Goal: Feedback & Contribution: Submit feedback/report problem

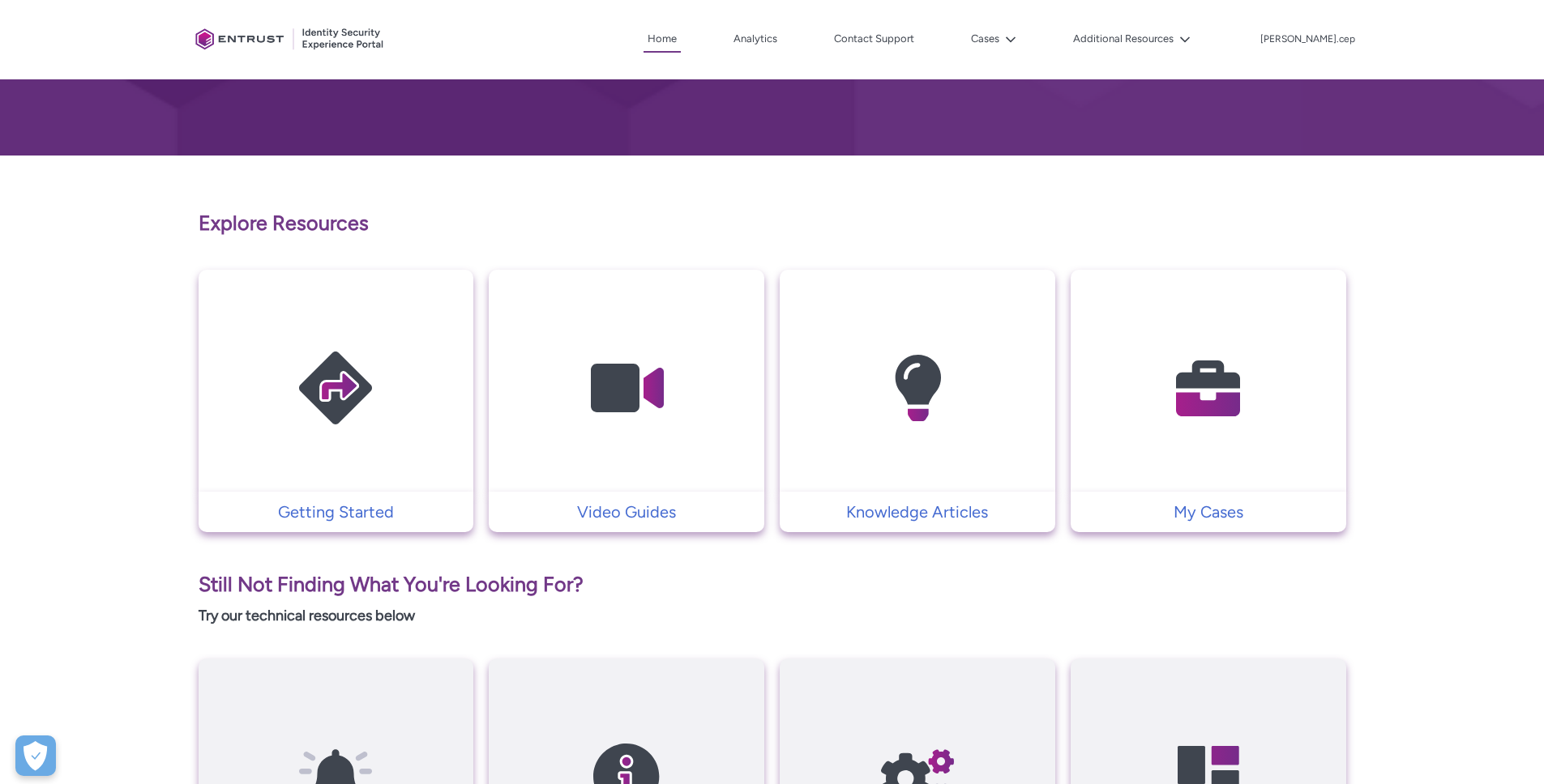
scroll to position [203, 0]
click at [1163, 471] on img at bounding box center [1208, 387] width 154 height 174
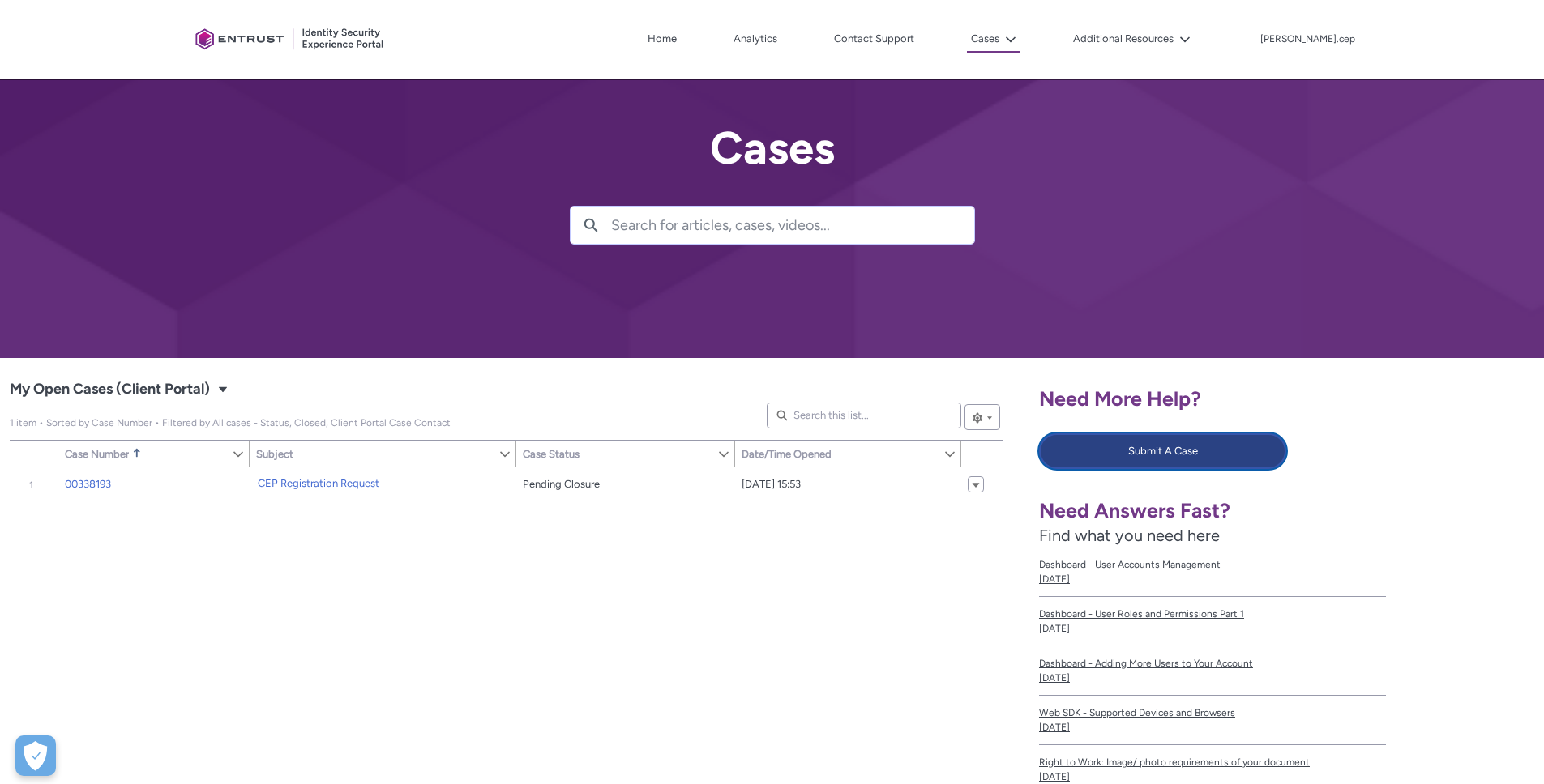
click at [1125, 458] on button "Submit A Case" at bounding box center [1162, 451] width 247 height 36
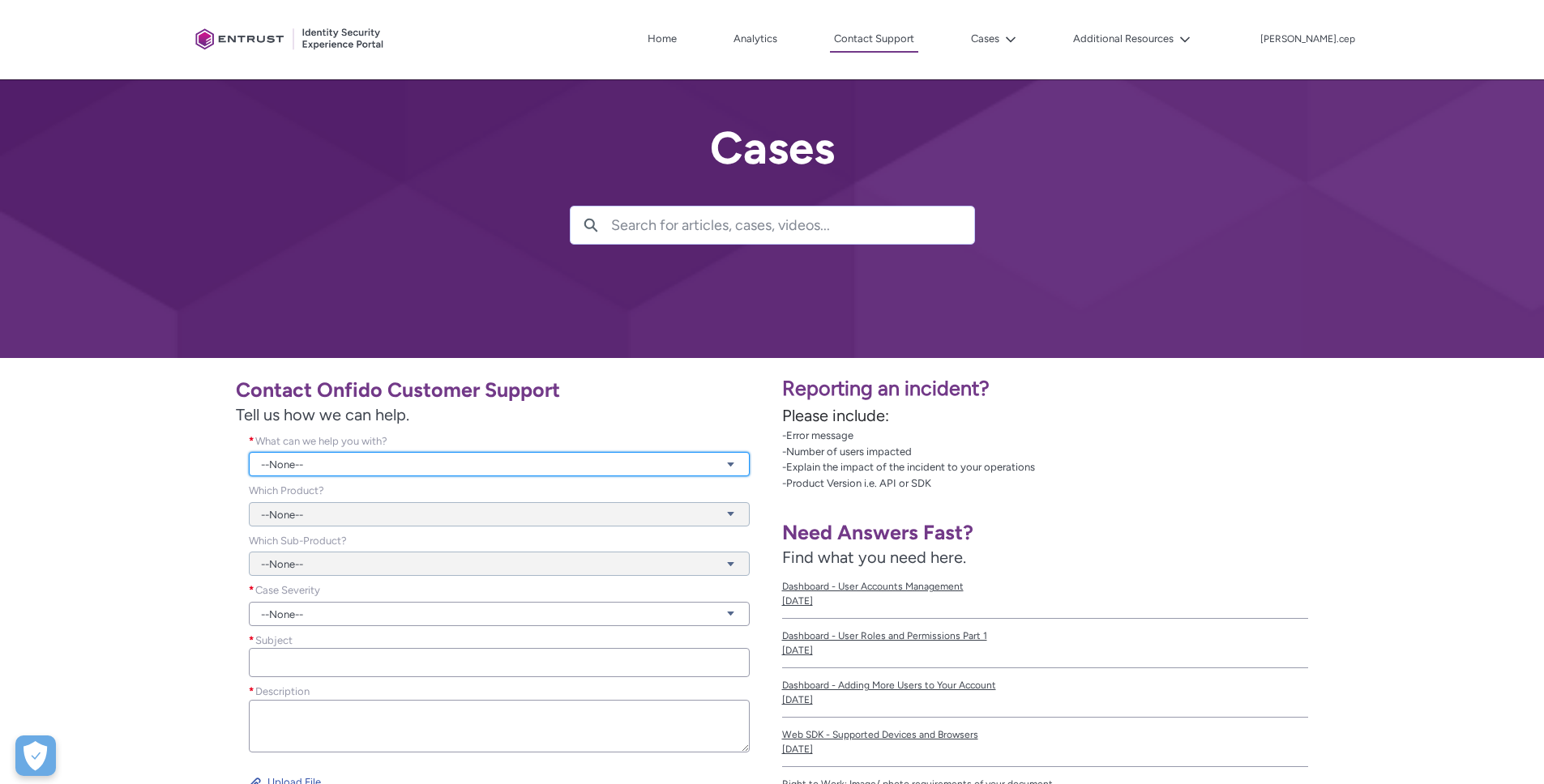
click at [377, 458] on link "--None--" at bounding box center [499, 464] width 501 height 25
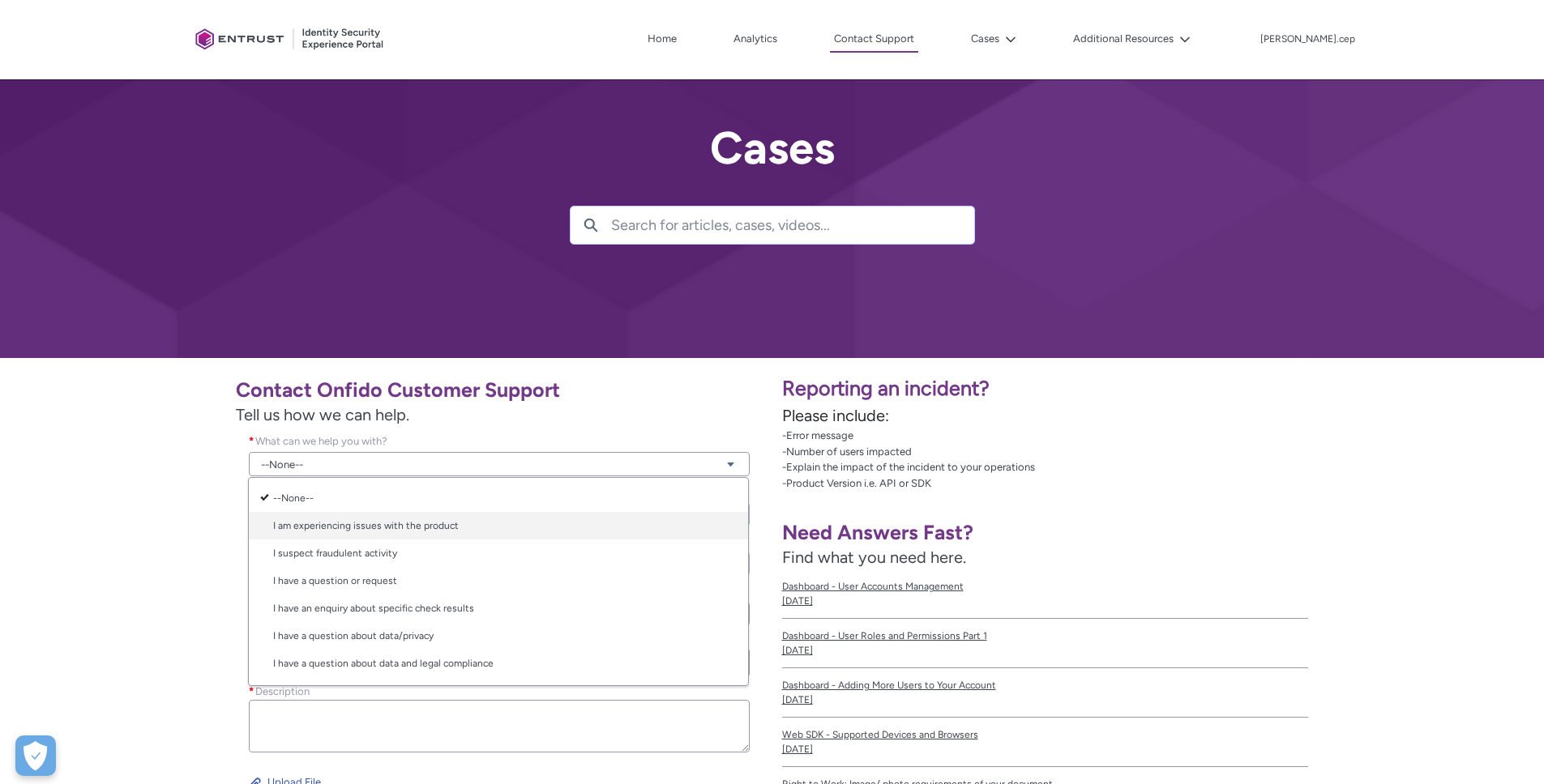
click at [376, 525] on link "I am experiencing issues with the product" at bounding box center [498, 526] width 499 height 27
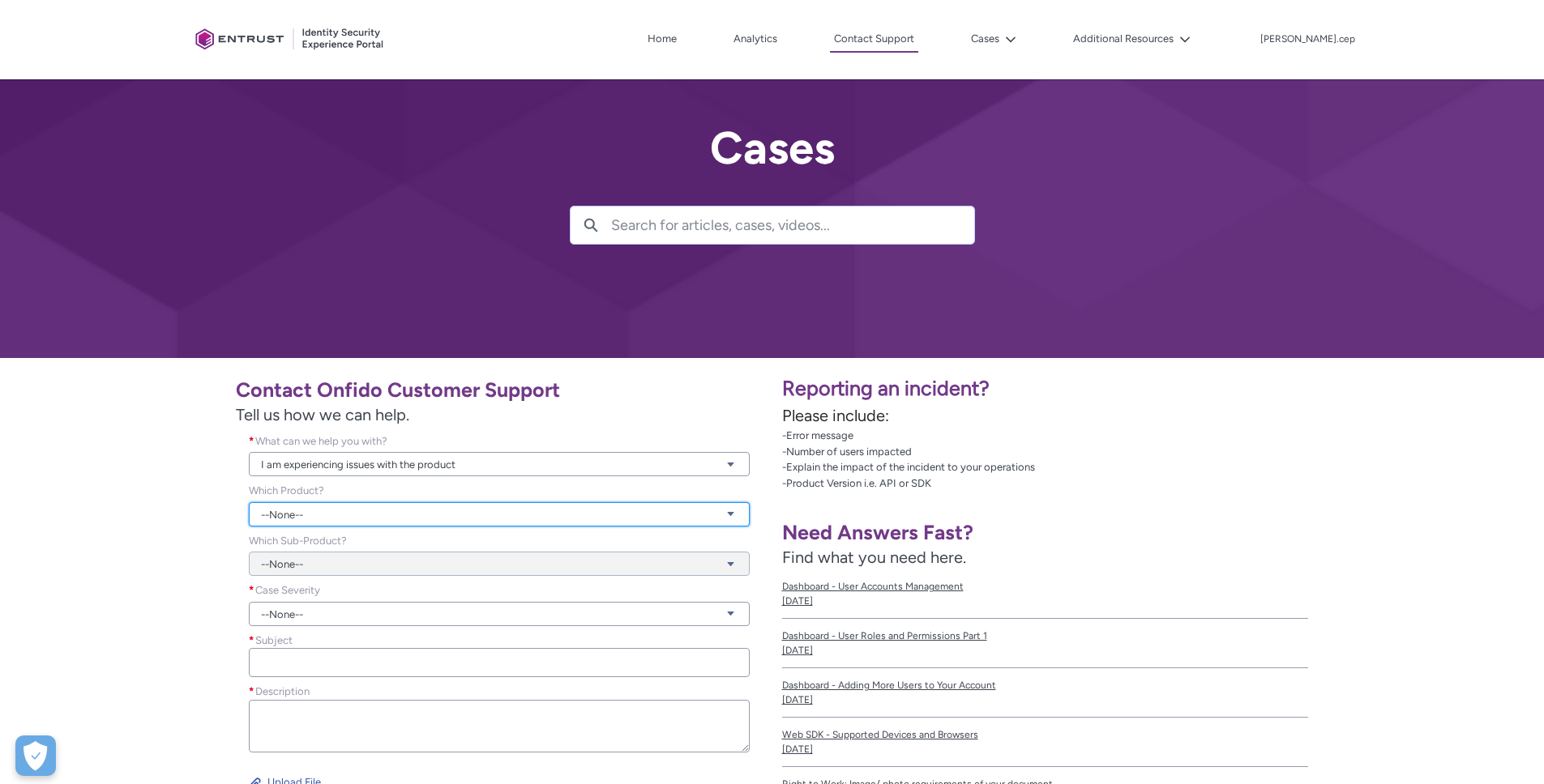
click at [309, 511] on link "--None--" at bounding box center [499, 514] width 501 height 25
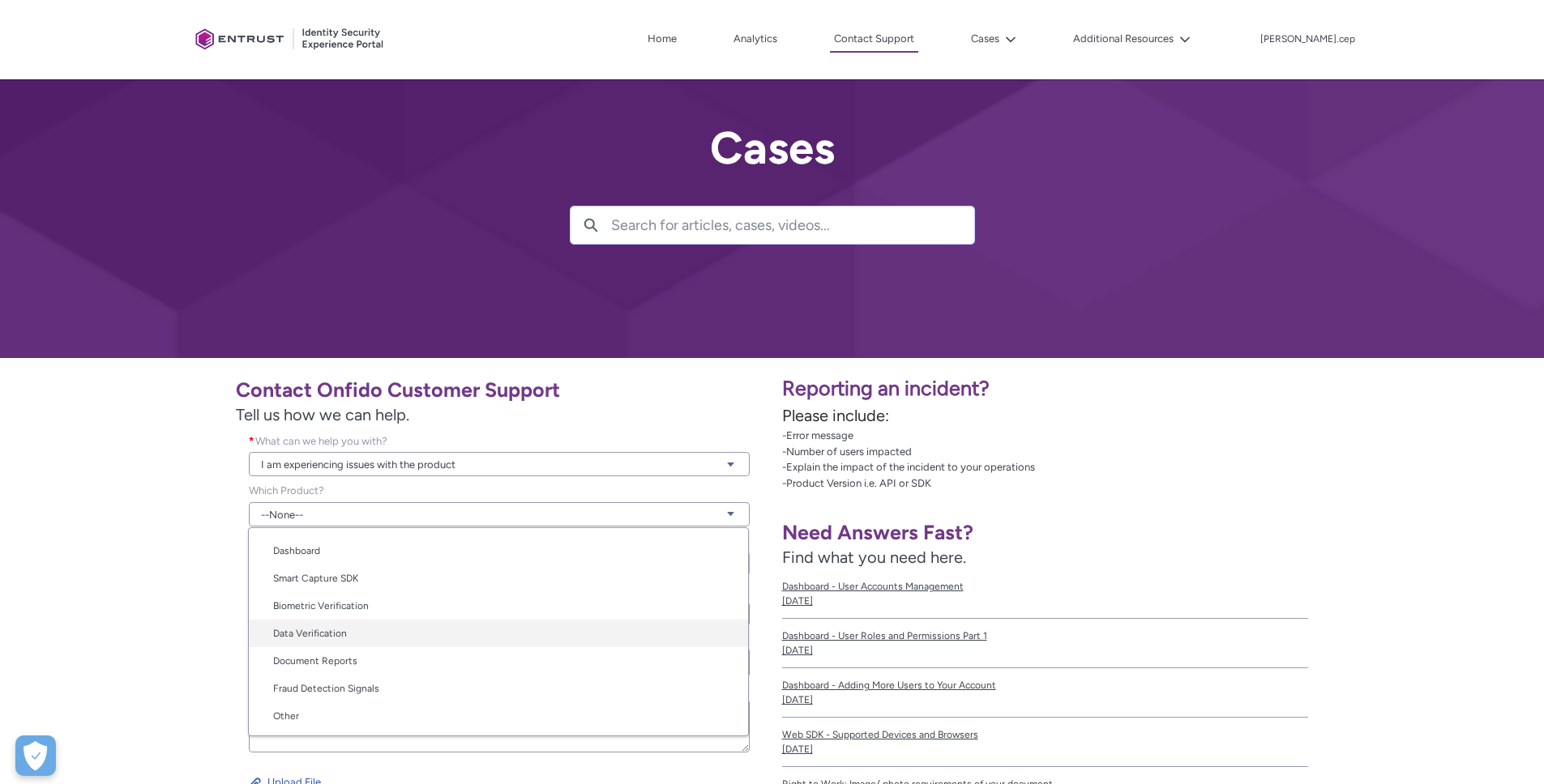
scroll to position [81, 0]
click at [364, 714] on link "Other" at bounding box center [498, 715] width 499 height 27
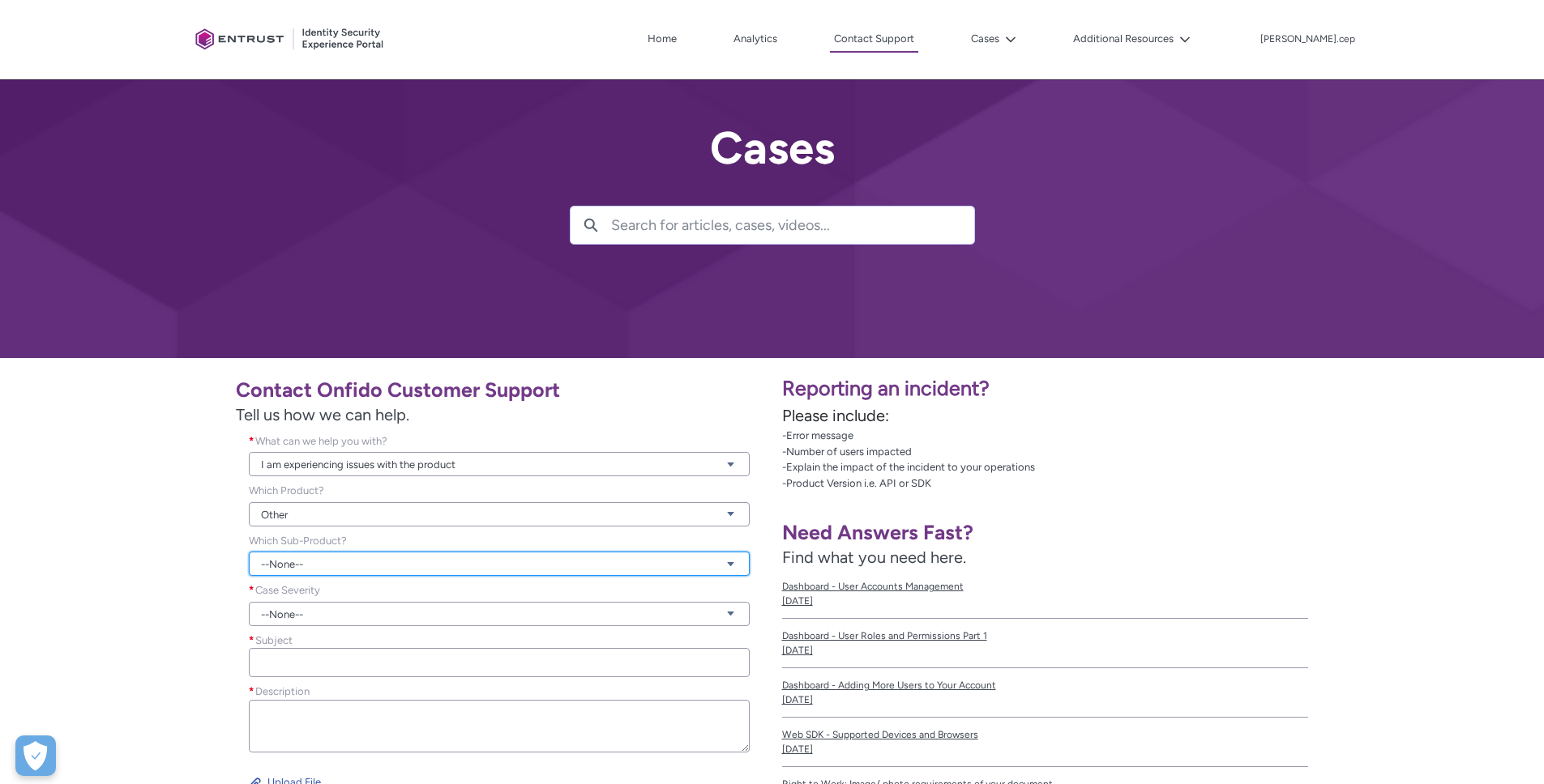
click at [288, 568] on link "--None--" at bounding box center [499, 564] width 501 height 25
click at [173, 597] on div "Contact Onfido Customer Support Tell us how we can help. What can we help you w…" at bounding box center [386, 606] width 753 height 477
click at [286, 510] on link "Other" at bounding box center [499, 514] width 501 height 25
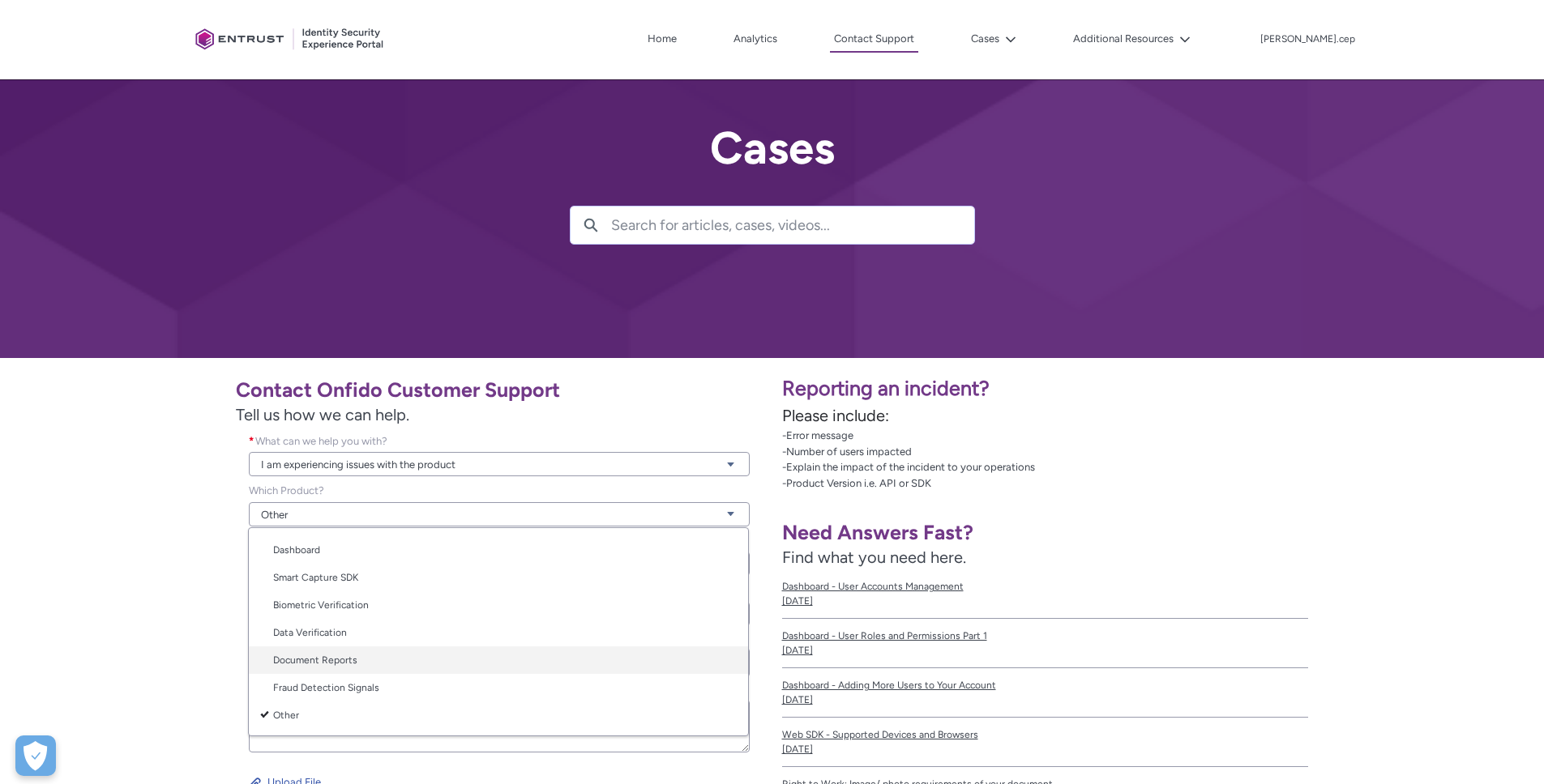
click at [331, 665] on link "Document Reports" at bounding box center [498, 660] width 499 height 27
click at [167, 633] on div "Contact Onfido Customer Support Tell us how we can help. What can we help you w…" at bounding box center [386, 606] width 753 height 477
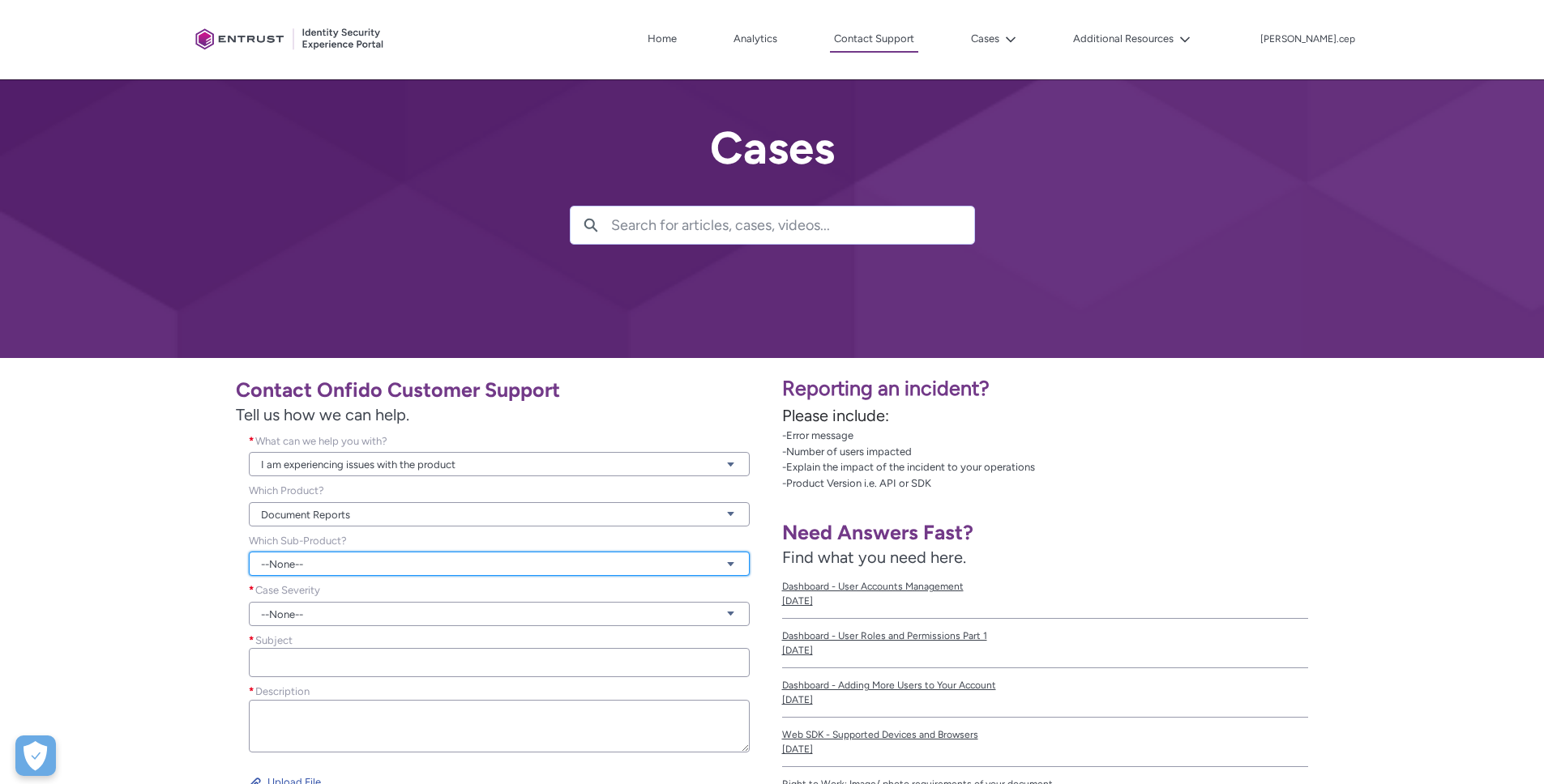
click at [301, 552] on link "--None--" at bounding box center [499, 564] width 501 height 25
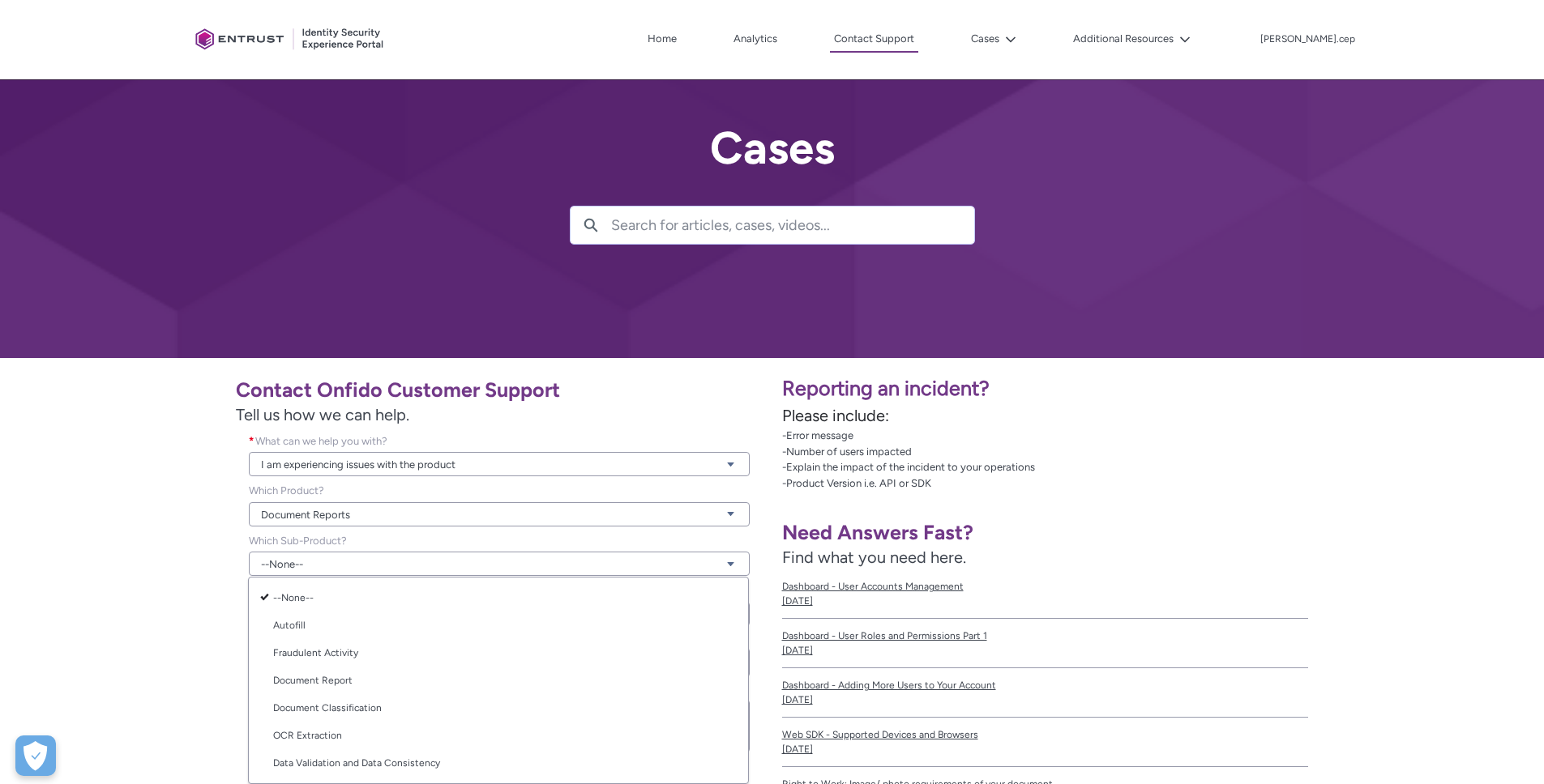
click at [158, 581] on div "Contact Onfido Customer Support Tell us how we can help. What can we help you w…" at bounding box center [386, 606] width 753 height 477
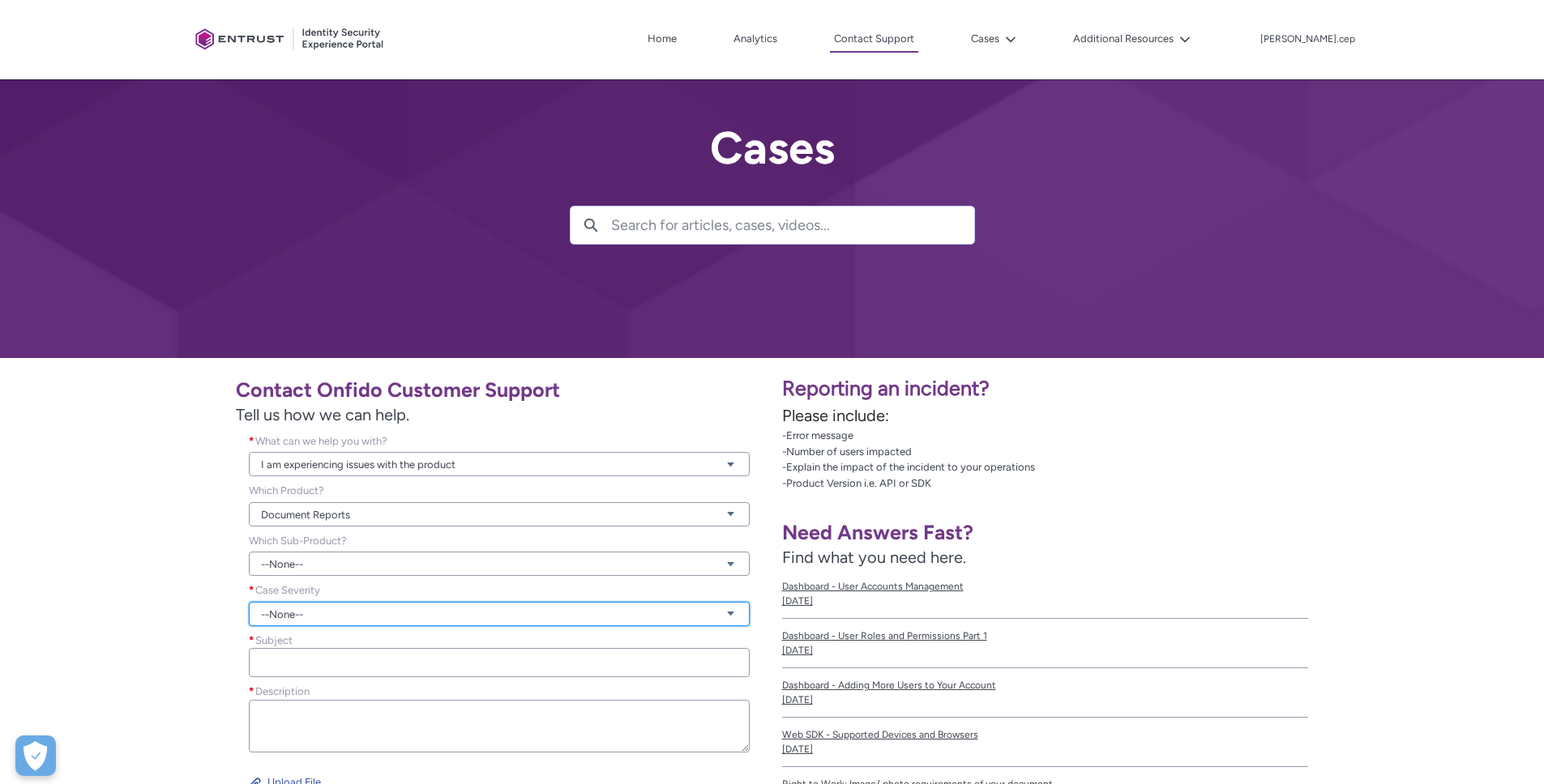
click at [295, 617] on link "--None--" at bounding box center [499, 614] width 501 height 25
click at [336, 703] on link "Urgent" at bounding box center [498, 703] width 499 height 27
click at [145, 652] on div "Contact Onfido Customer Support Tell us how we can help. What can we help you w…" at bounding box center [386, 606] width 753 height 477
click at [298, 682] on div "Subject *" at bounding box center [499, 658] width 526 height 52
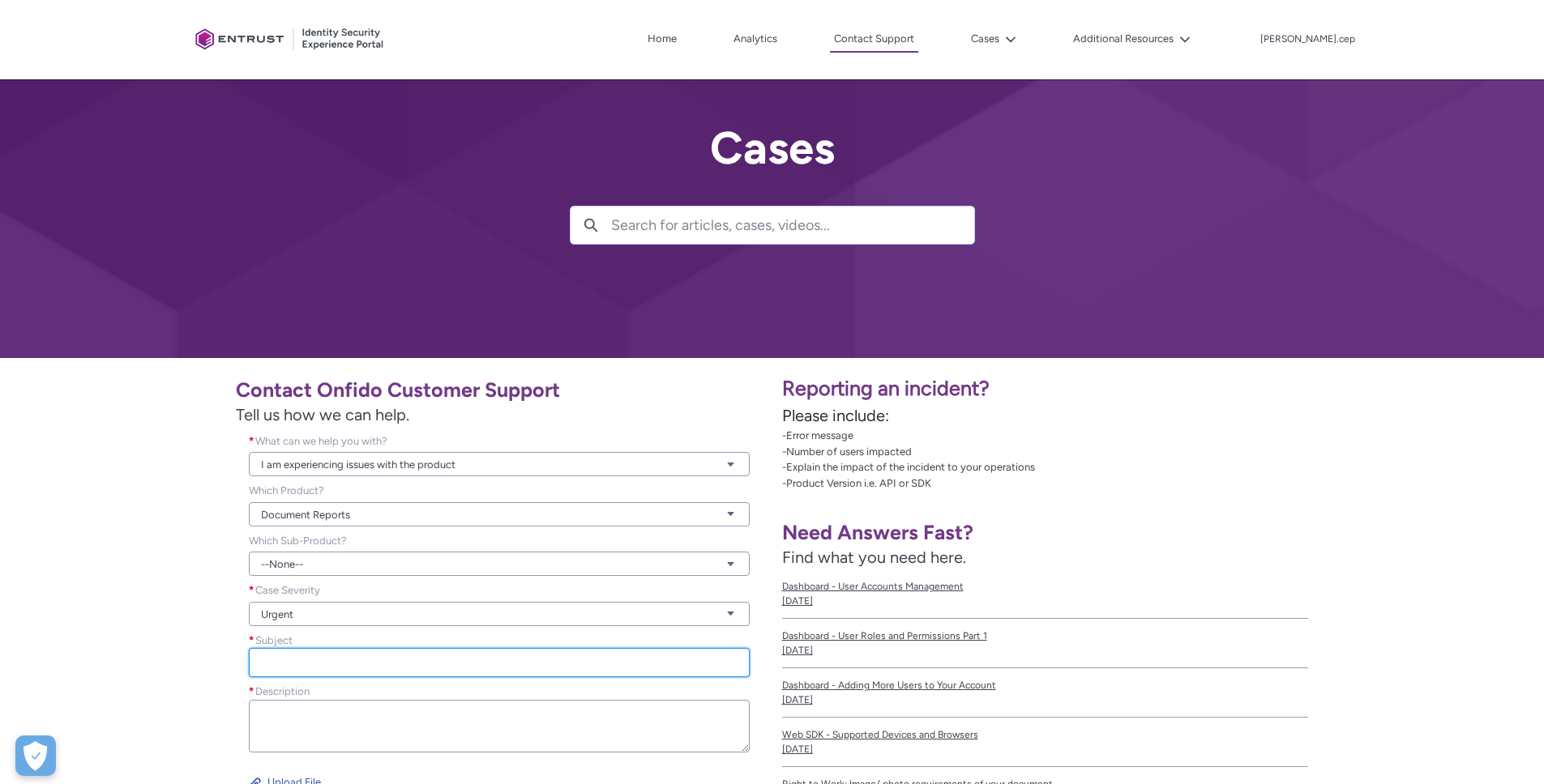
click at [297, 665] on input "Subject *" at bounding box center [499, 662] width 501 height 29
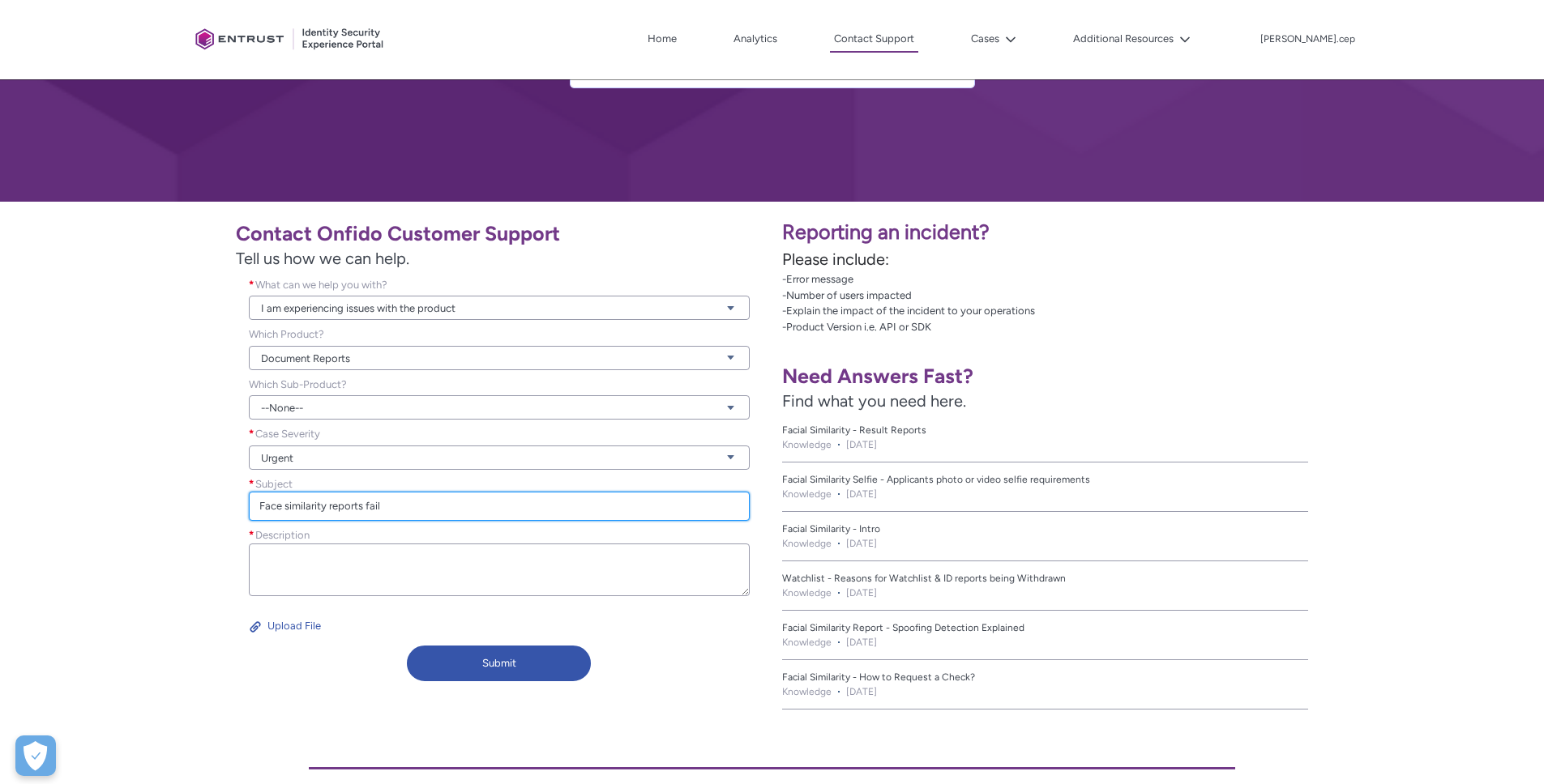
scroll to position [184, 0]
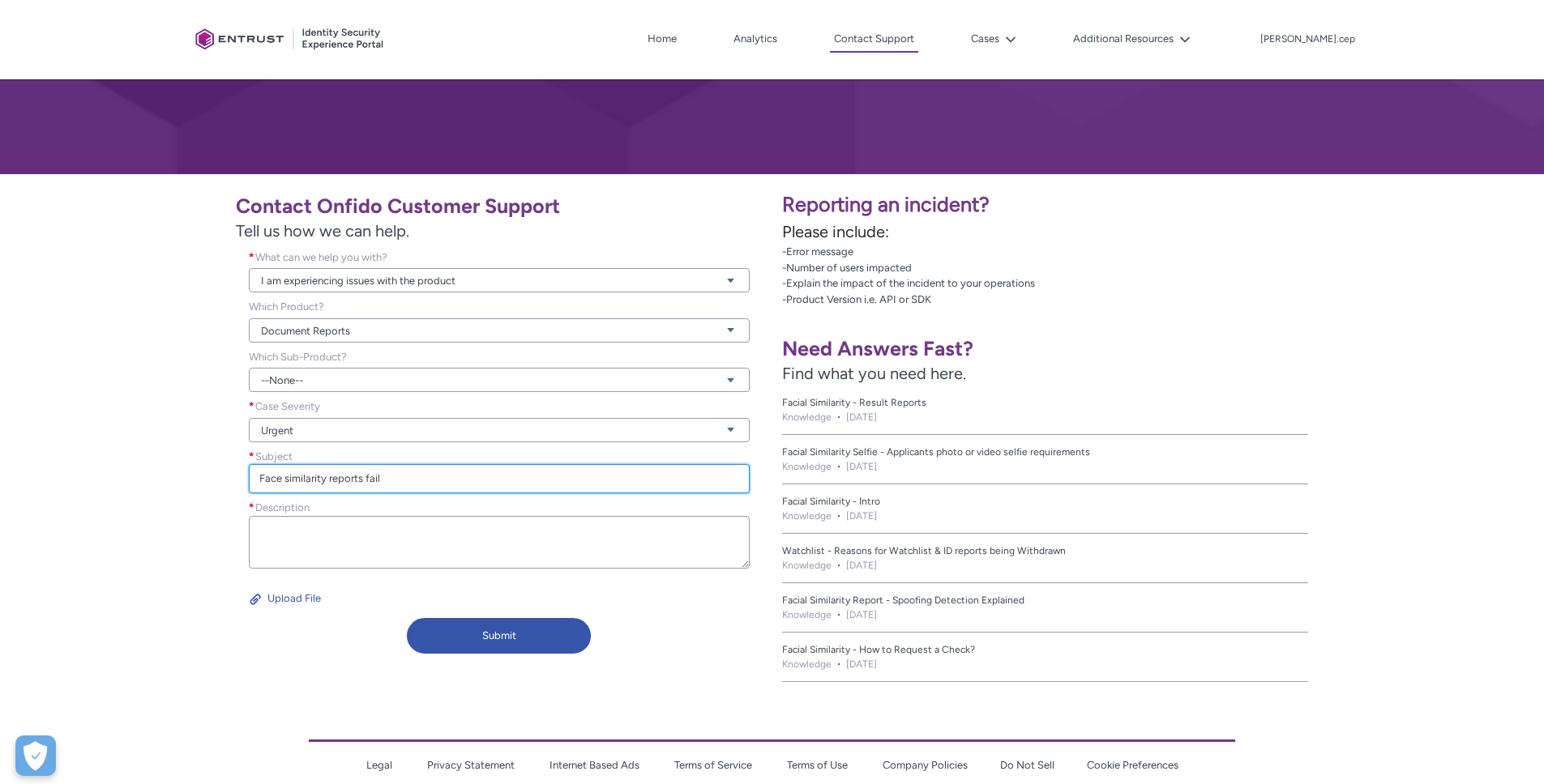
type input "Face similarity reports fail"
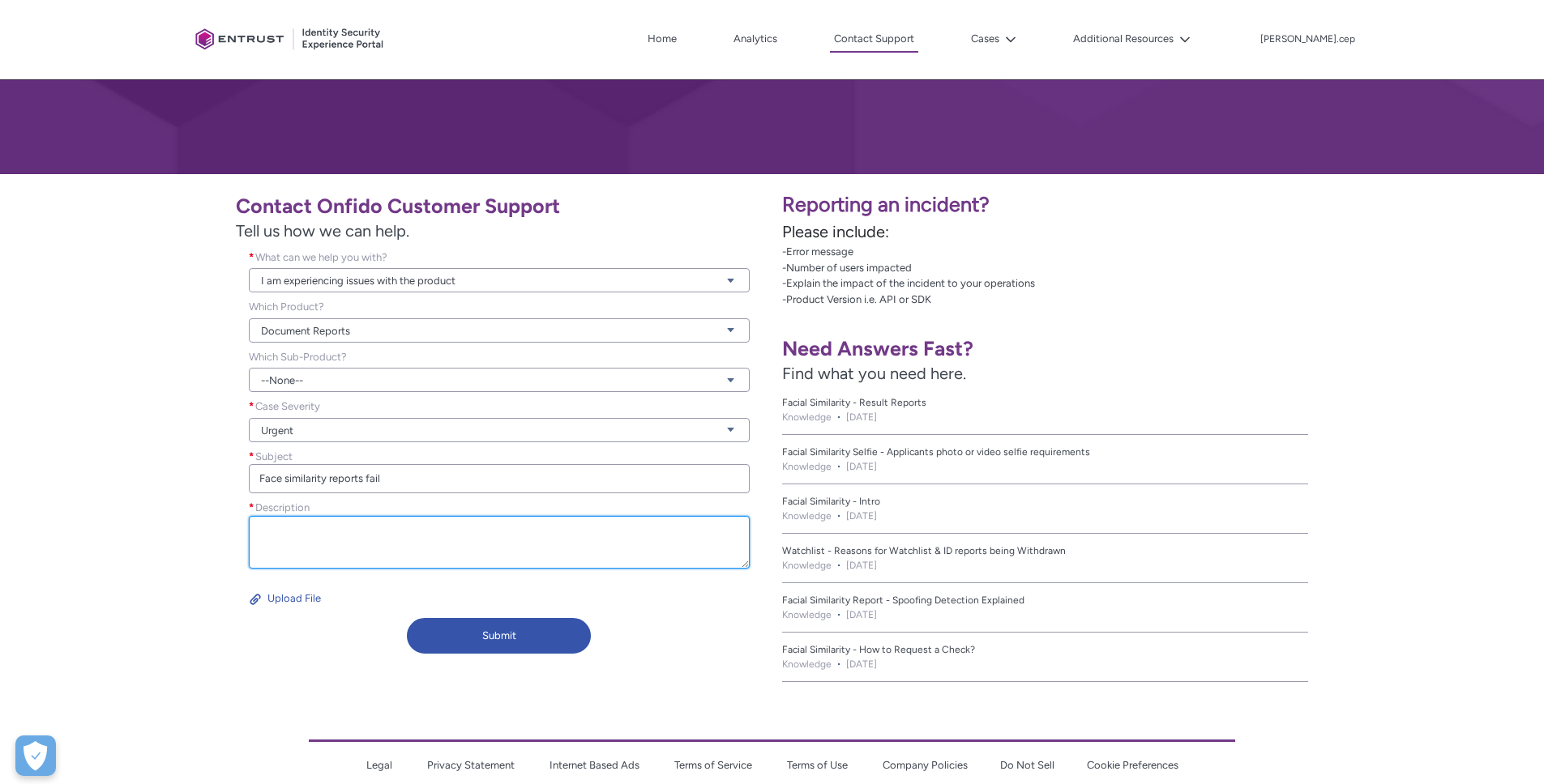
click at [307, 542] on textarea "Description *" at bounding box center [499, 542] width 501 height 53
paste textarea "92cb2b08-718f-45d7-b5cc-f33e3b3b5169"
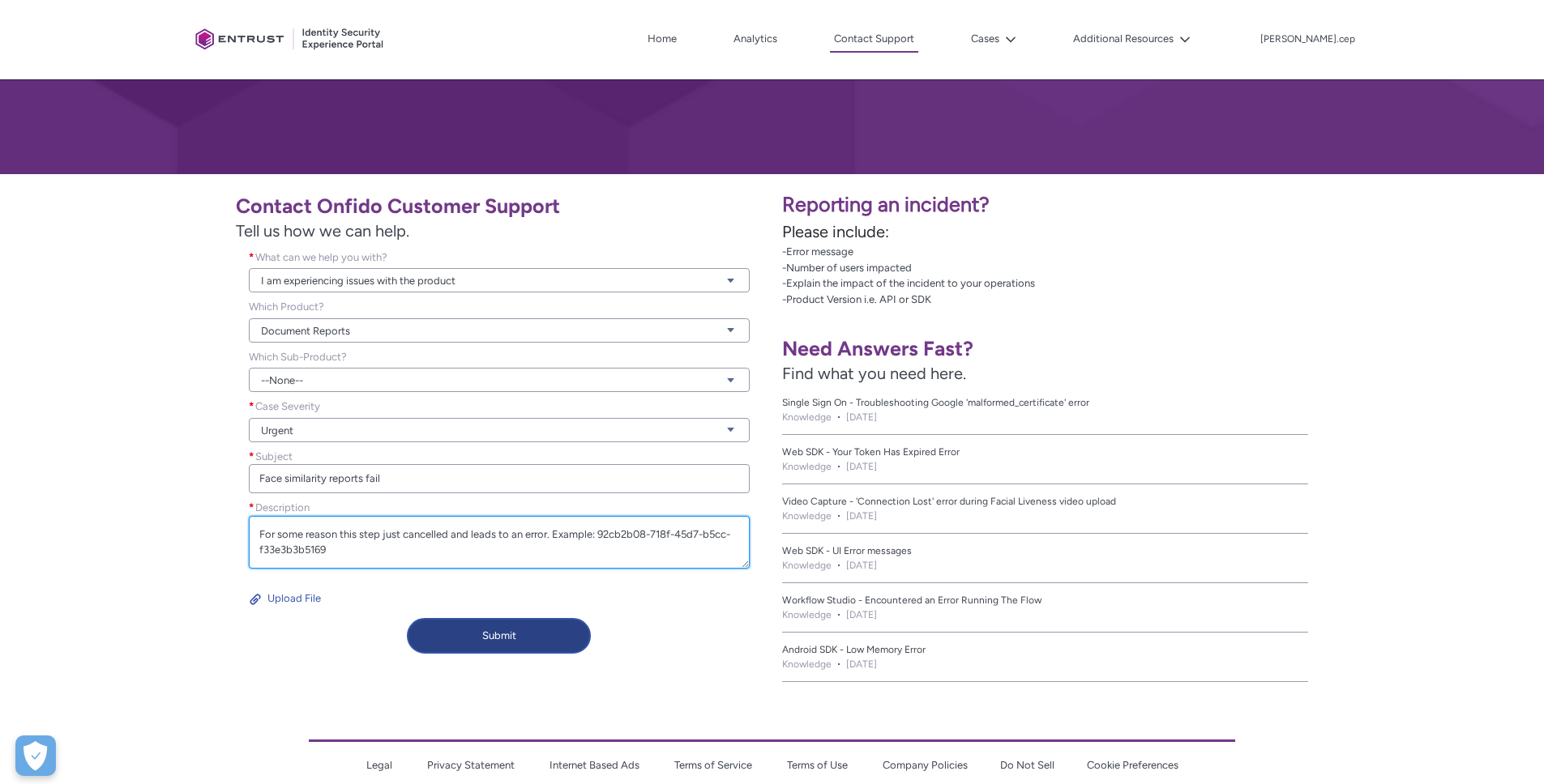
type textarea "For some reason this step just cancelled and leads to an error. Example: 92cb2b…"
click at [456, 632] on button "Submit" at bounding box center [498, 636] width 184 height 36
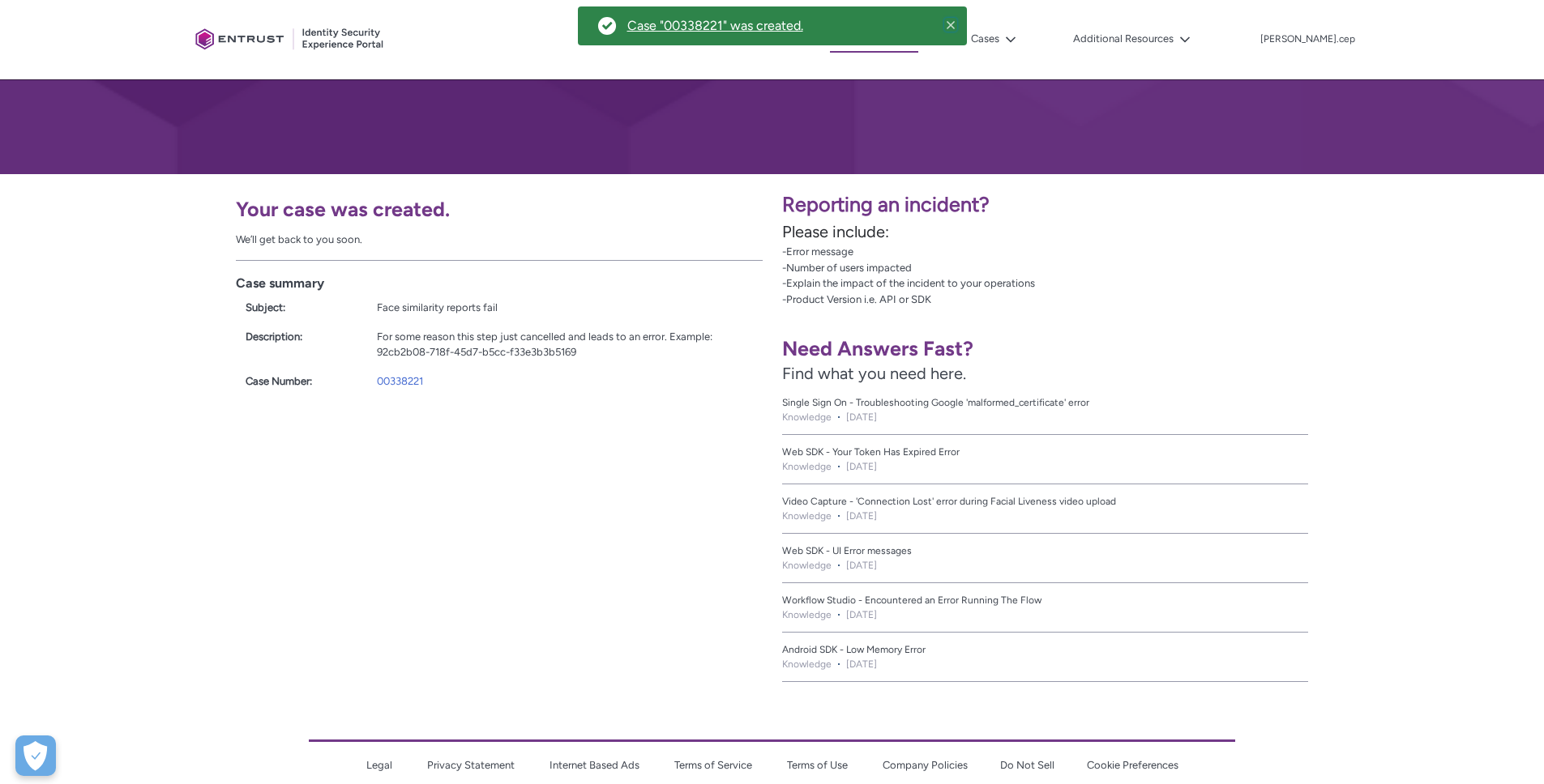
click at [953, 21] on icon at bounding box center [950, 25] width 8 height 8
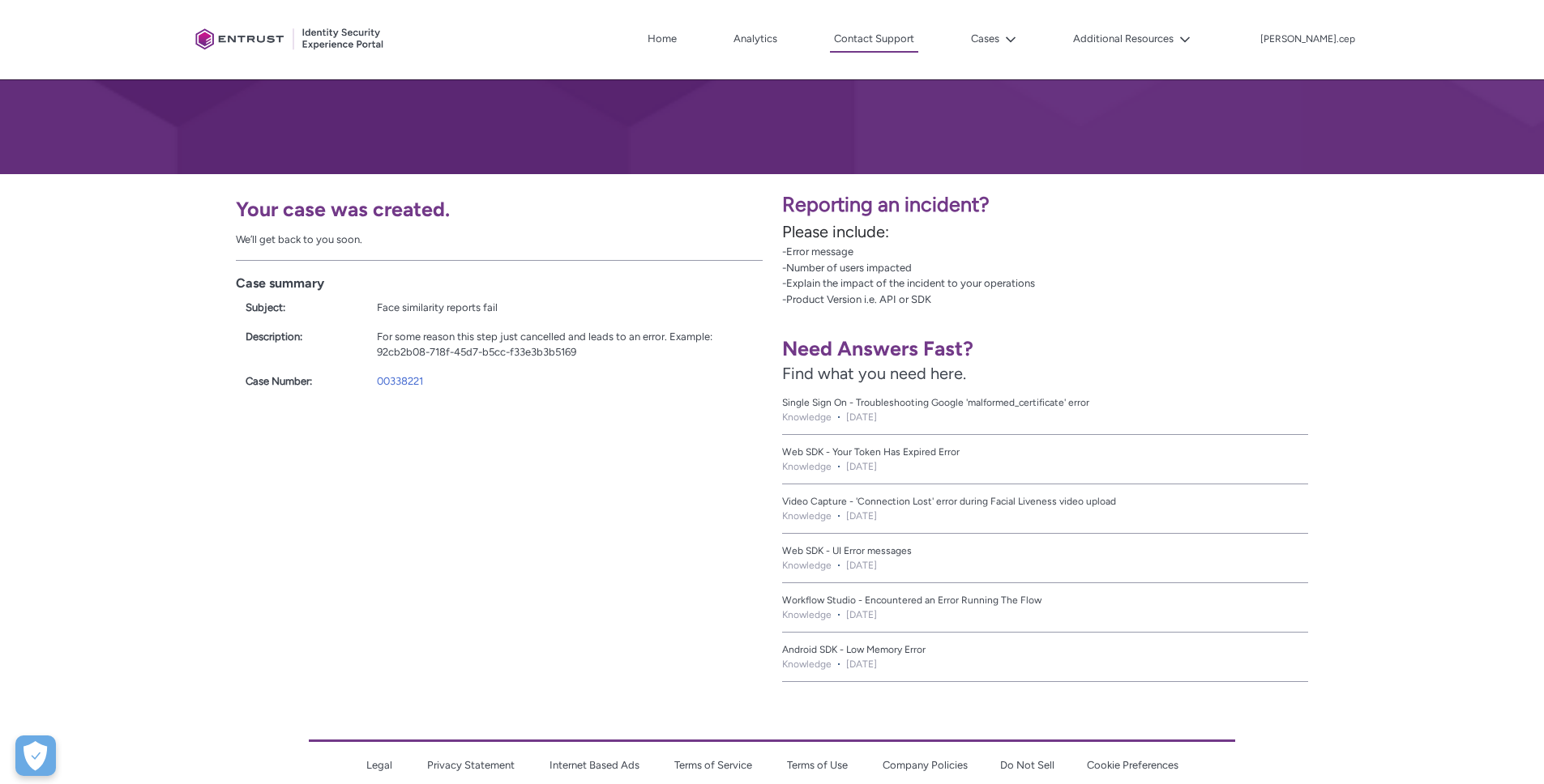
drag, startPoint x: 588, startPoint y: 402, endPoint x: 492, endPoint y: 370, distance: 101.2
click at [587, 401] on div "Case summary Subject: Face similarity reports fail Description: For some reason…" at bounding box center [499, 330] width 526 height 142
click at [423, 378] on link "00338221" at bounding box center [400, 381] width 46 height 12
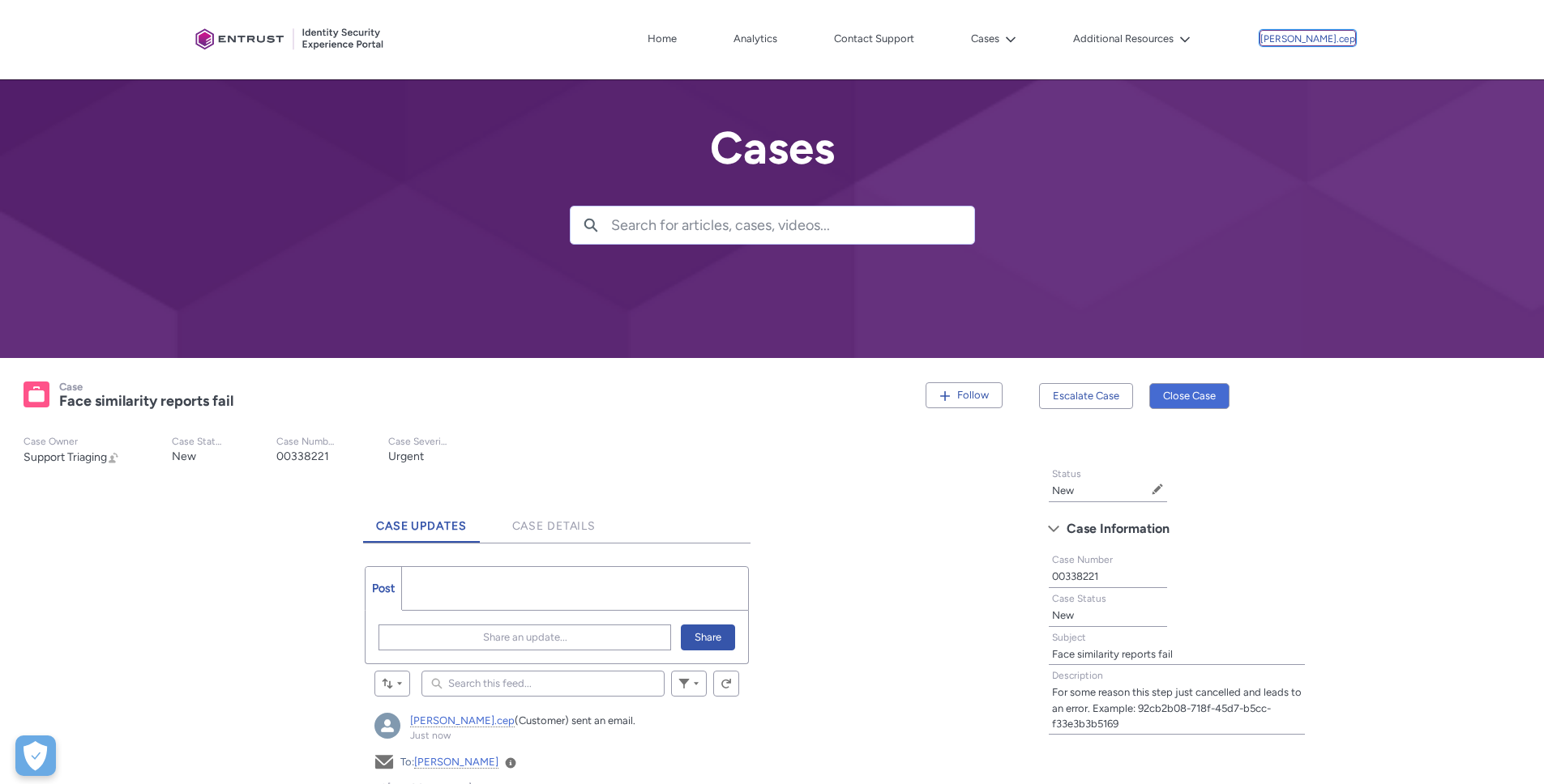
click at [1344, 30] on button "[PERSON_NAME].cep" at bounding box center [1307, 38] width 96 height 16
click at [1297, 204] on div at bounding box center [772, 178] width 1544 height 358
click at [681, 44] on link "Home" at bounding box center [662, 38] width 38 height 25
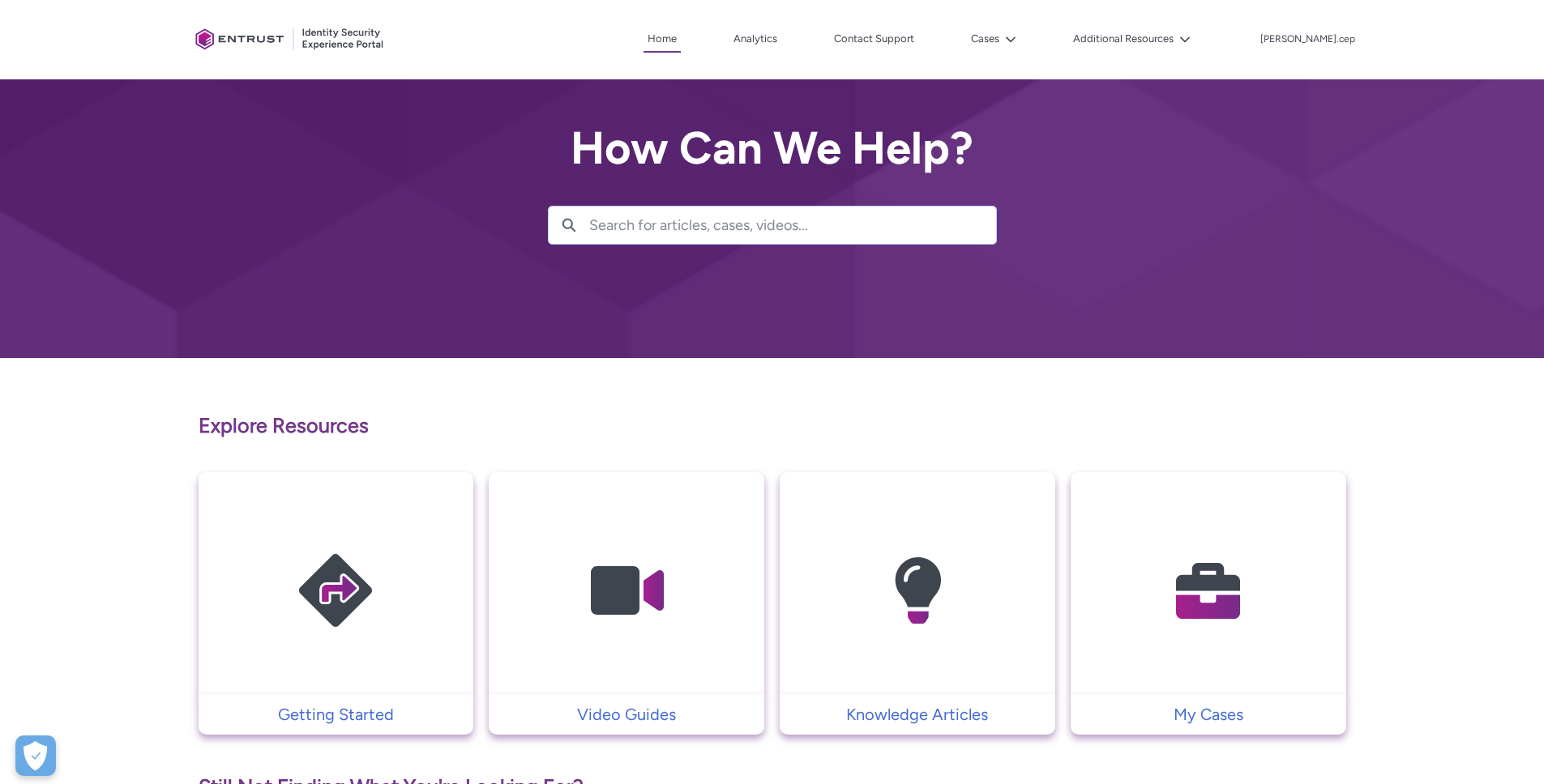
click at [235, 49] on div at bounding box center [289, 39] width 202 height 63
